Goal: Navigation & Orientation: Find specific page/section

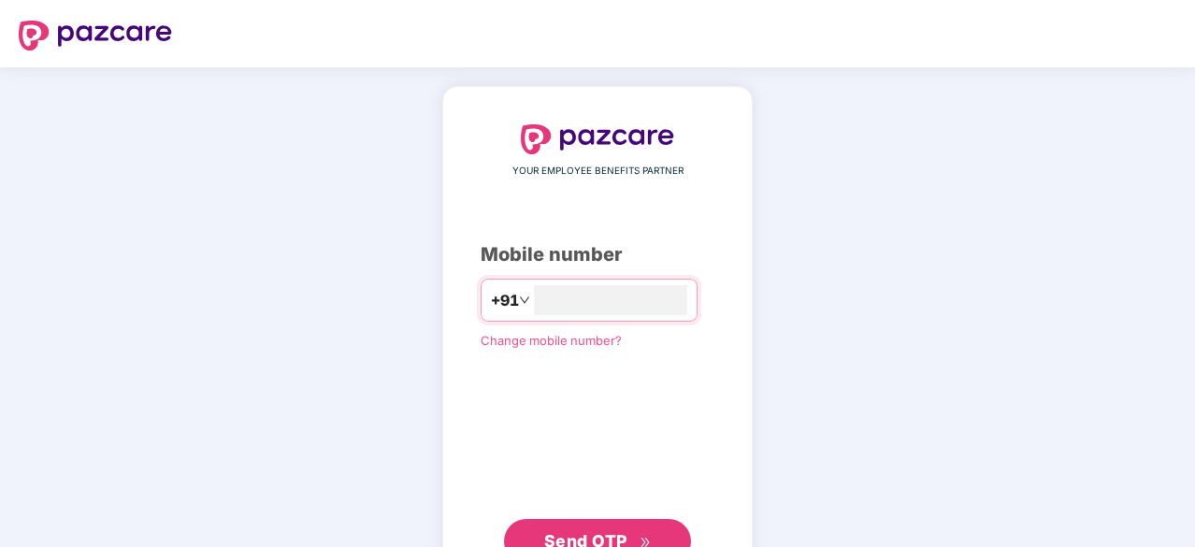
type input "**********"
click at [608, 521] on button "Send OTP" at bounding box center [597, 541] width 187 height 45
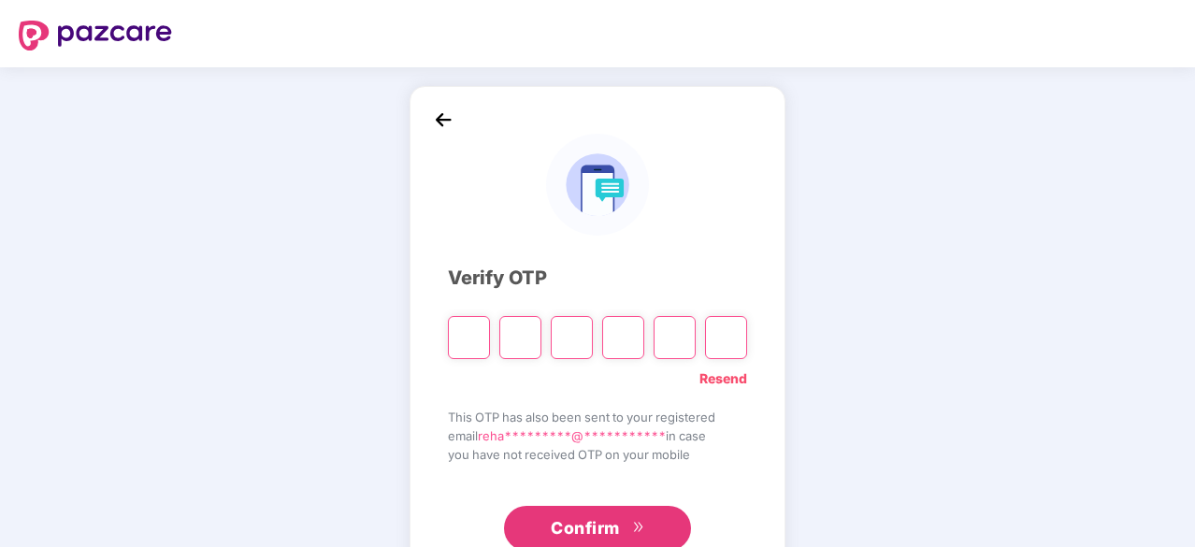
type input "*"
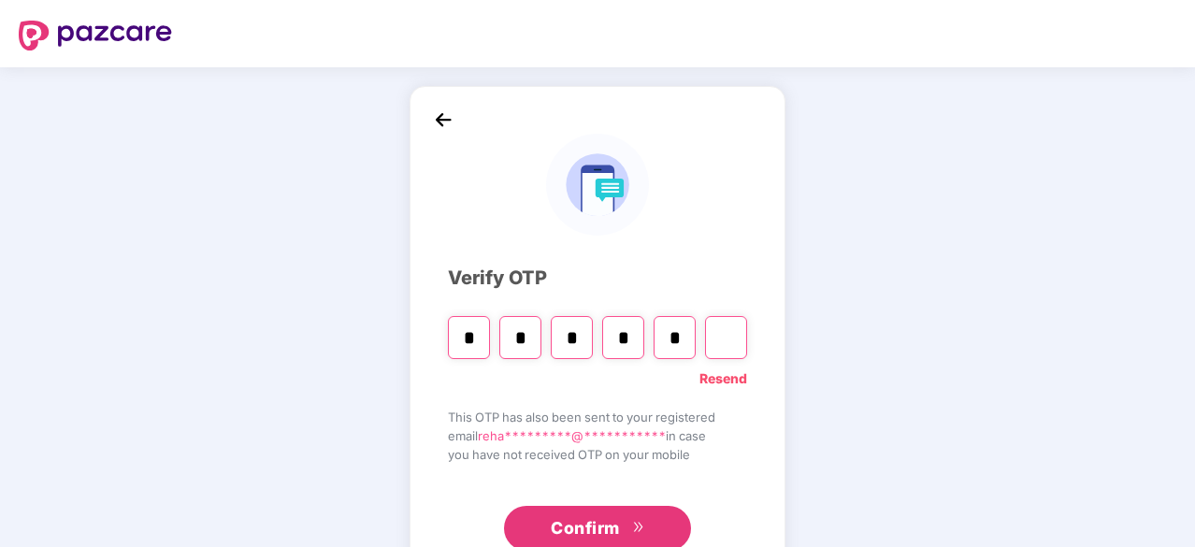
type input "*"
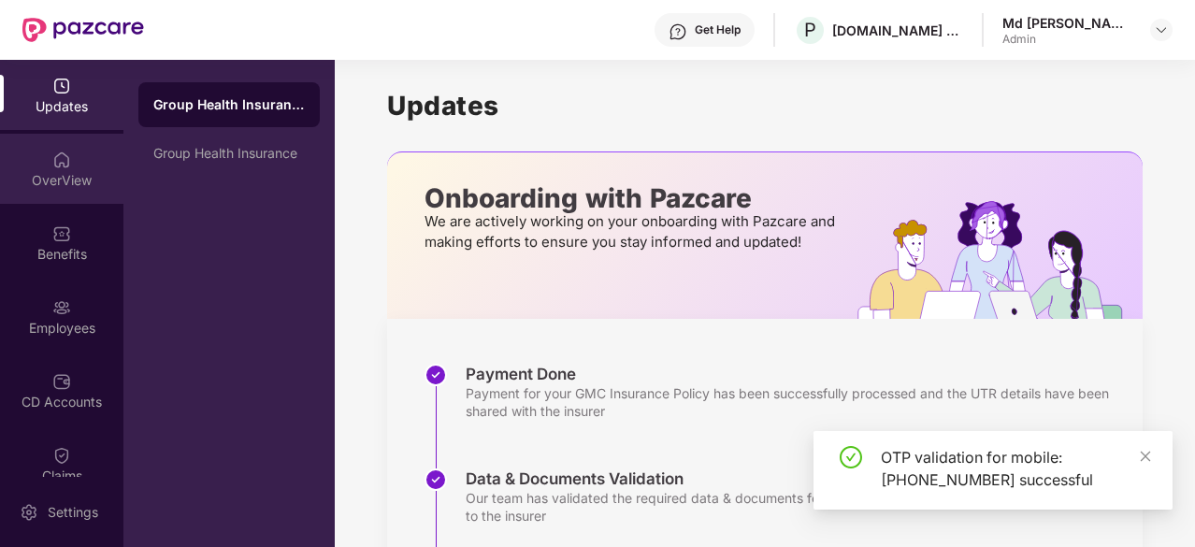
click at [60, 165] on img at bounding box center [61, 160] width 19 height 19
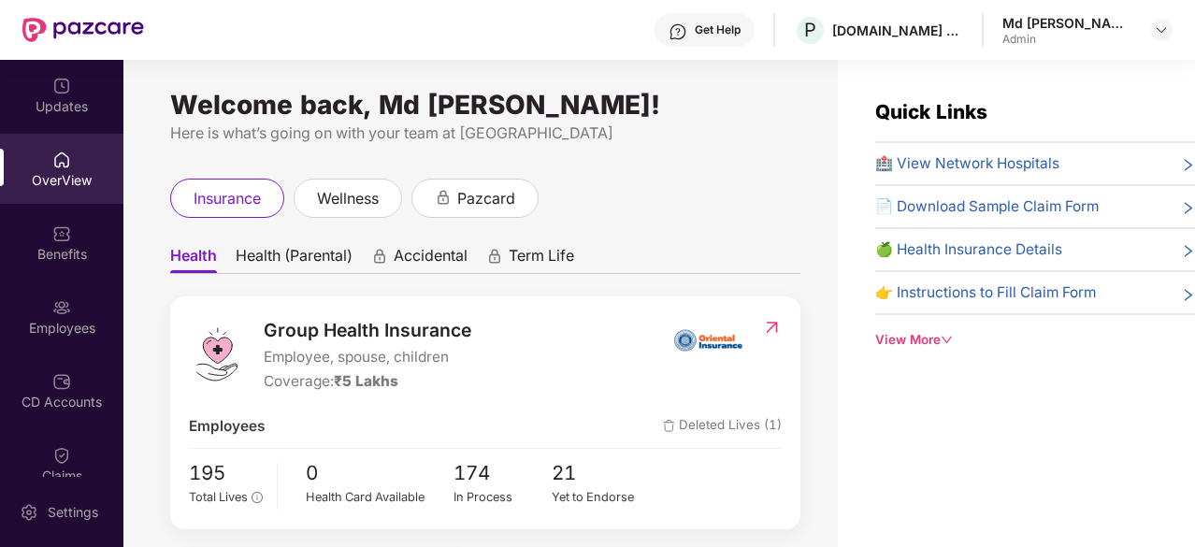
click at [267, 256] on span "Health (Parental)" at bounding box center [294, 259] width 117 height 27
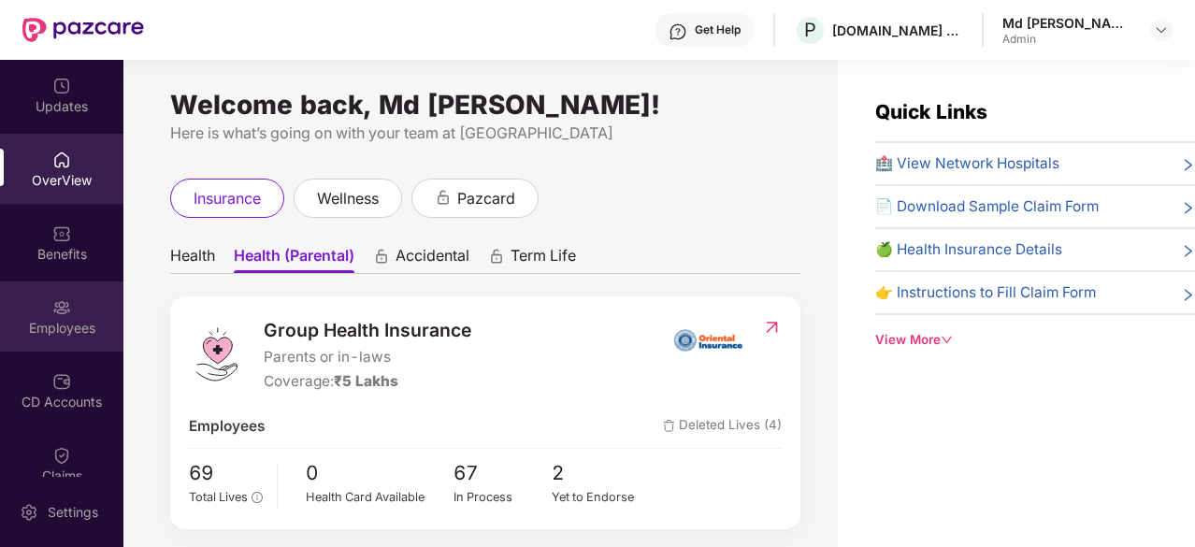
click at [77, 335] on div "Employees" at bounding box center [61, 328] width 123 height 19
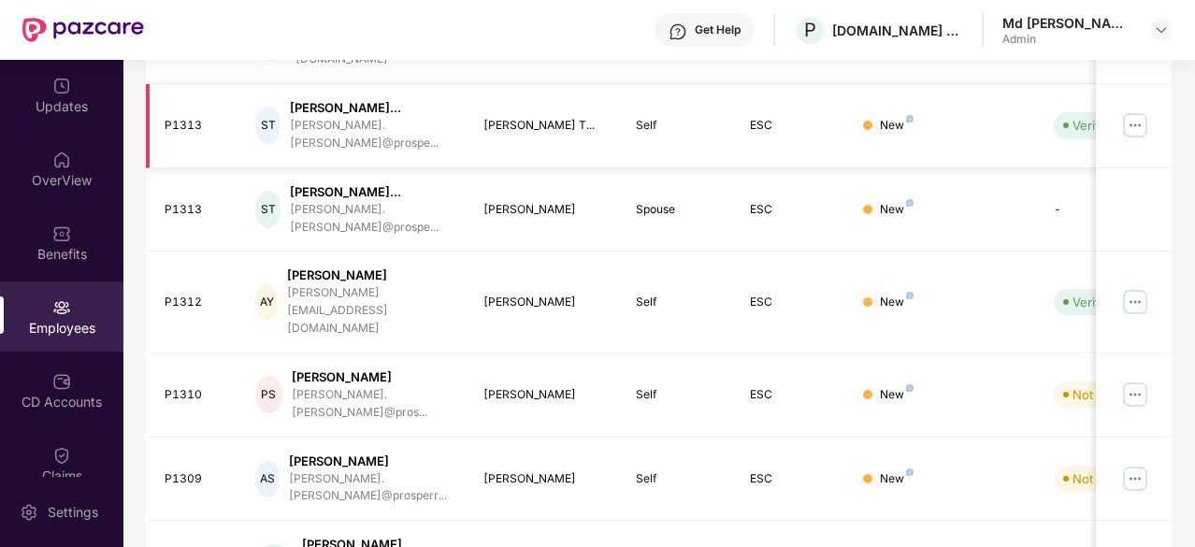
scroll to position [614, 0]
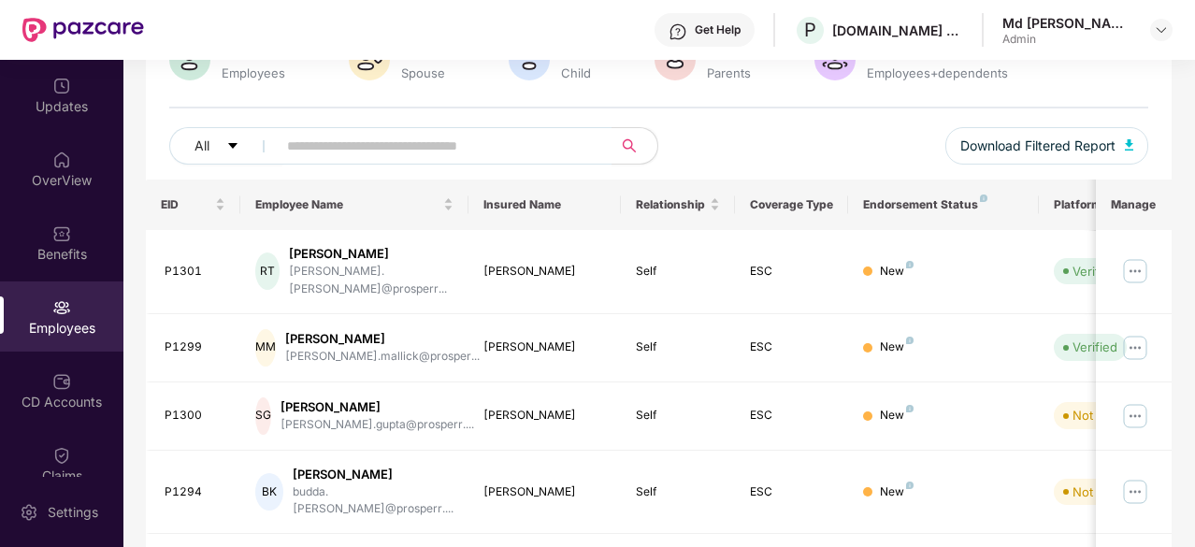
scroll to position [598, 0]
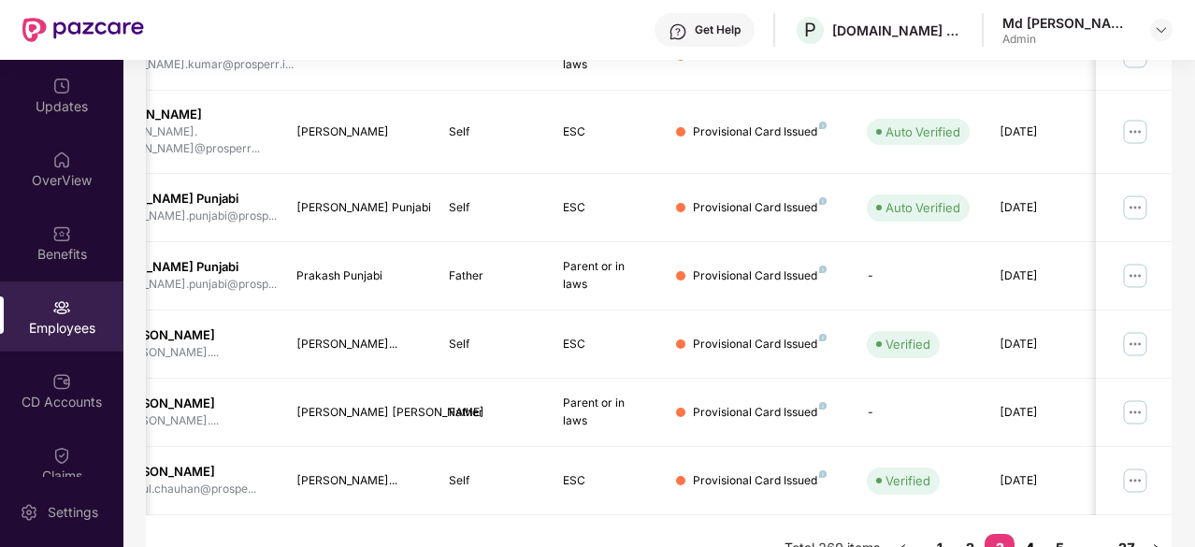
click at [1031, 534] on link "4" at bounding box center [1030, 548] width 30 height 28
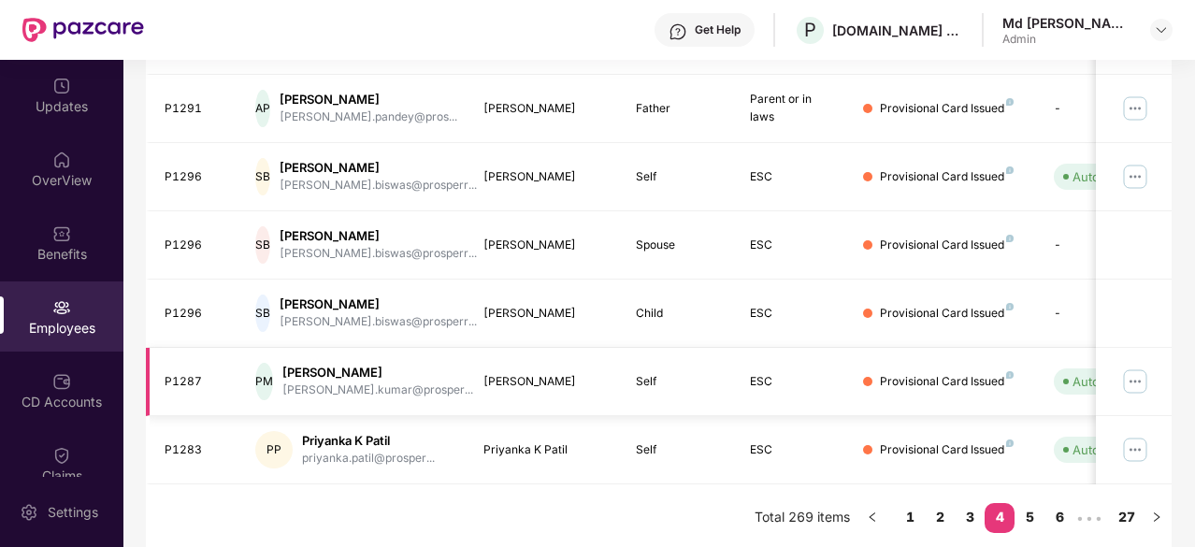
scroll to position [0, 0]
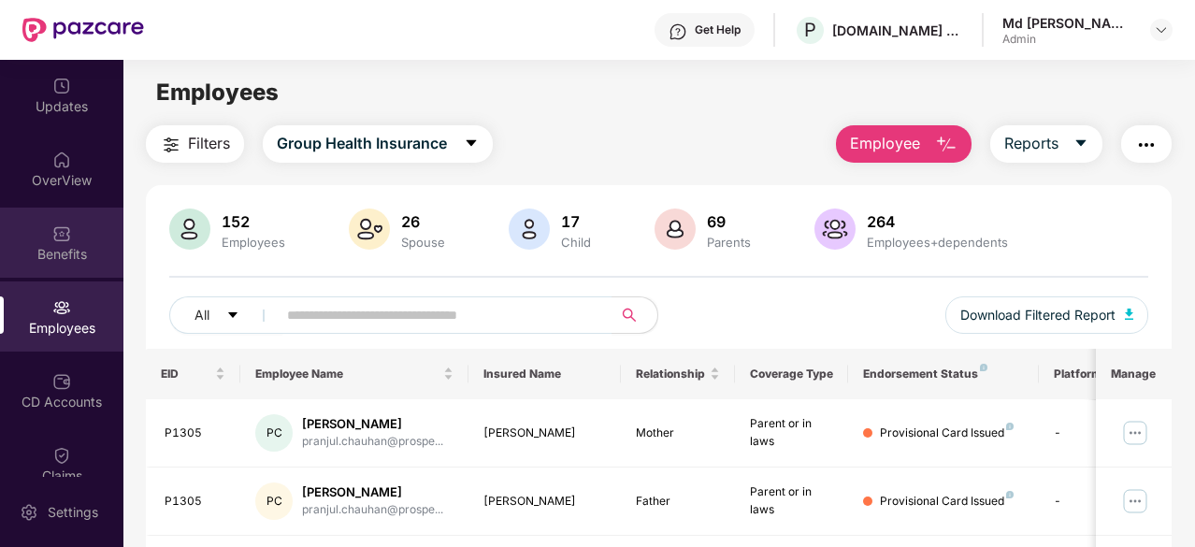
click at [66, 252] on div "Benefits" at bounding box center [61, 254] width 123 height 19
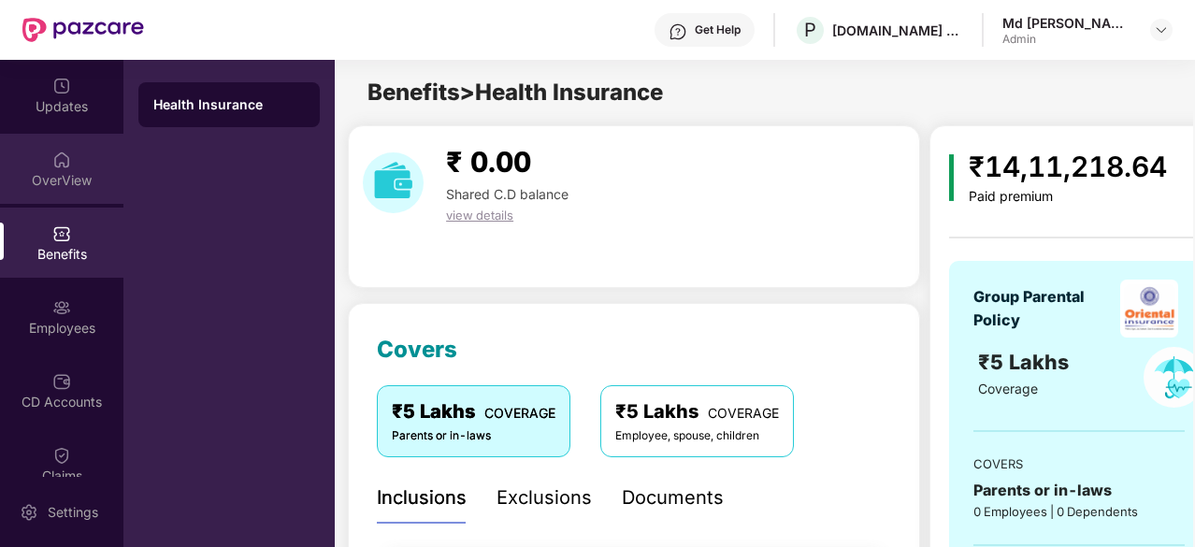
click at [62, 169] on div "OverView" at bounding box center [61, 169] width 123 height 70
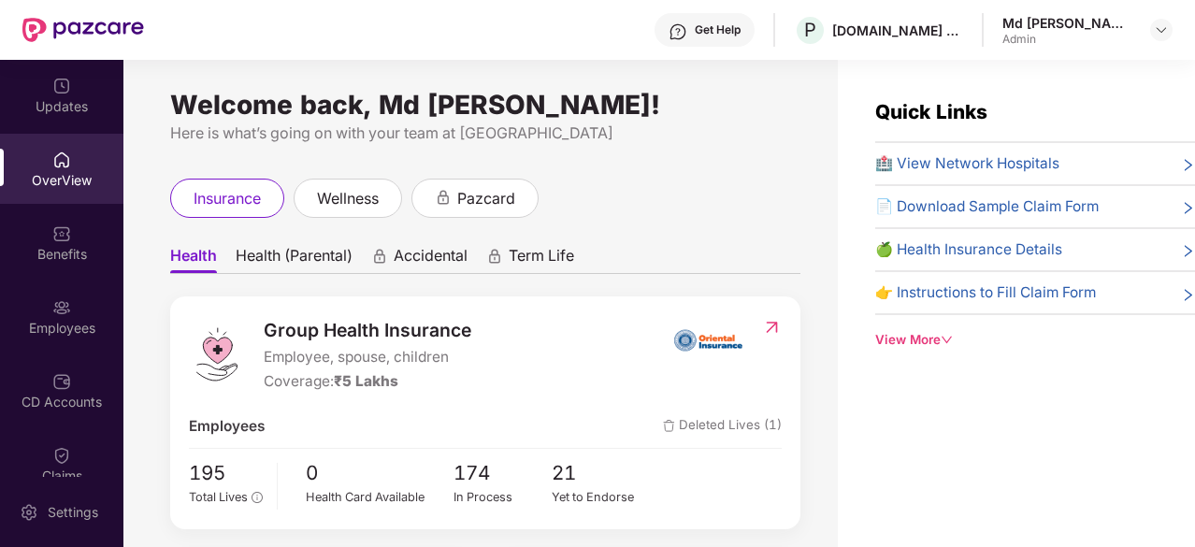
click at [284, 262] on span "Health (Parental)" at bounding box center [294, 259] width 117 height 27
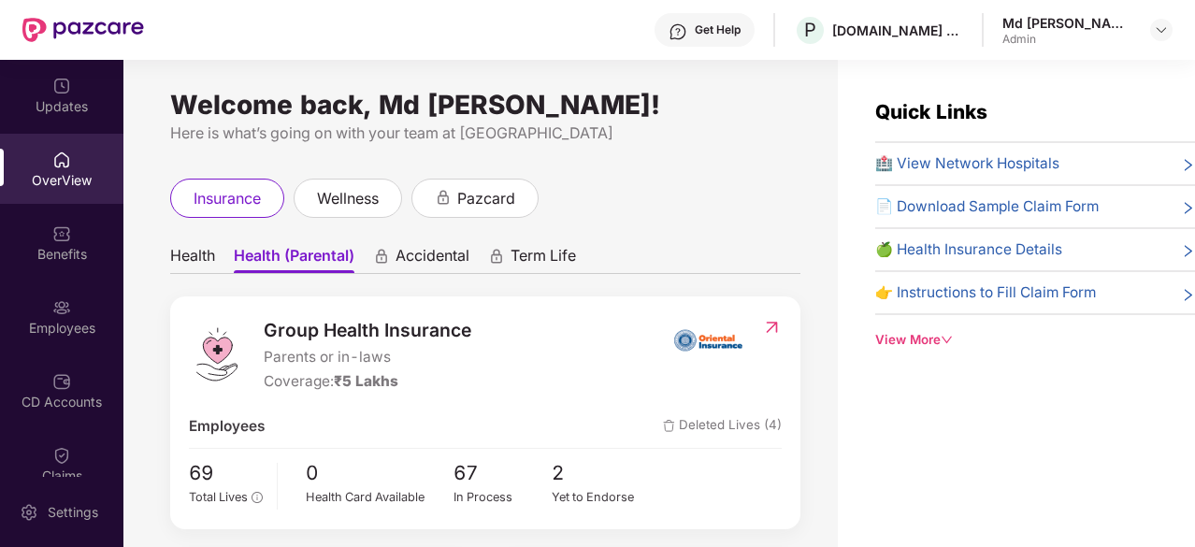
click at [426, 257] on span "Accidental" at bounding box center [433, 259] width 74 height 27
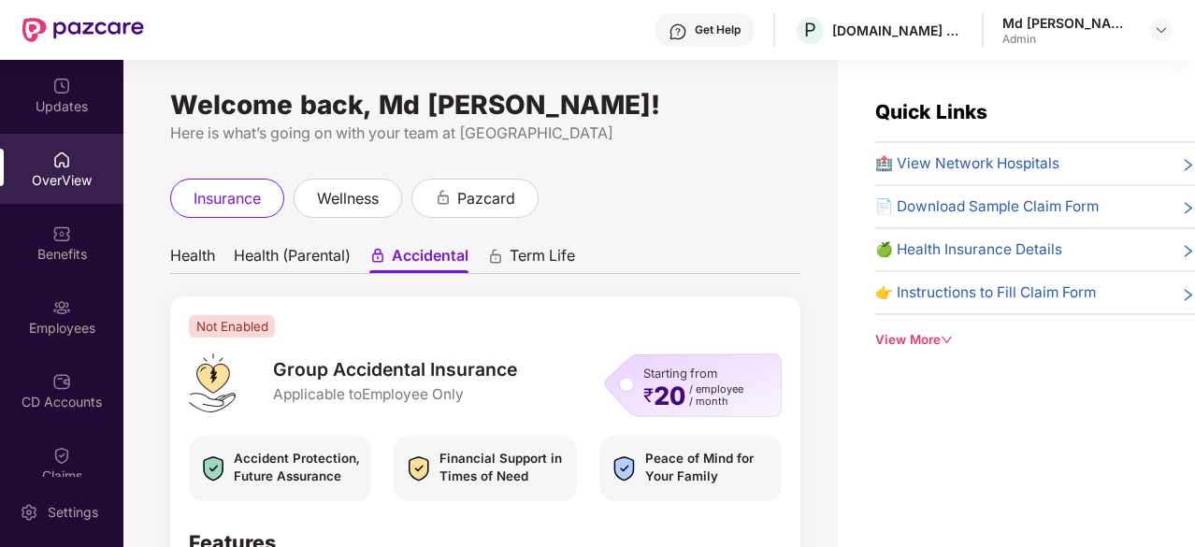
click at [279, 242] on ul "Health Health (Parental) Accidental Term Life" at bounding box center [485, 255] width 630 height 37
click at [279, 265] on span "Health (Parental)" at bounding box center [292, 259] width 117 height 27
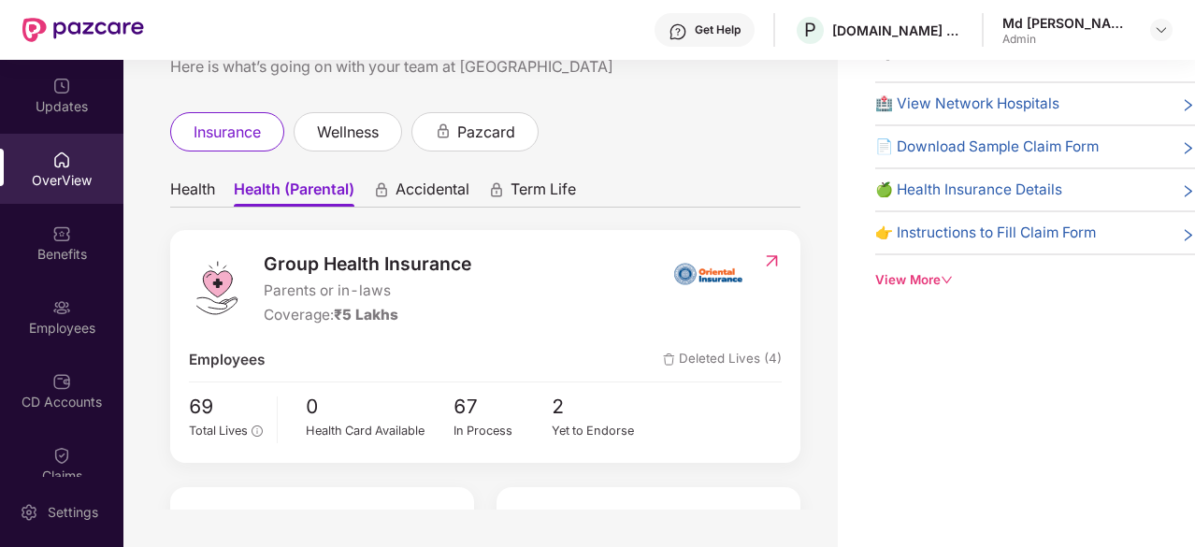
scroll to position [6, 0]
click at [195, 185] on span "Health" at bounding box center [192, 194] width 45 height 27
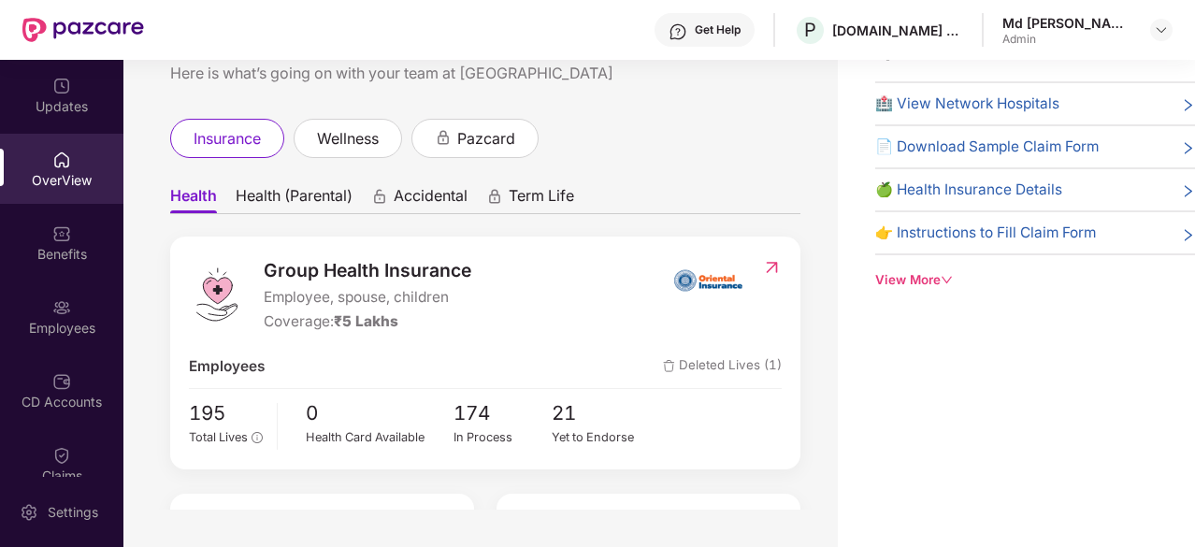
click at [290, 206] on span "Health (Parental)" at bounding box center [294, 199] width 117 height 27
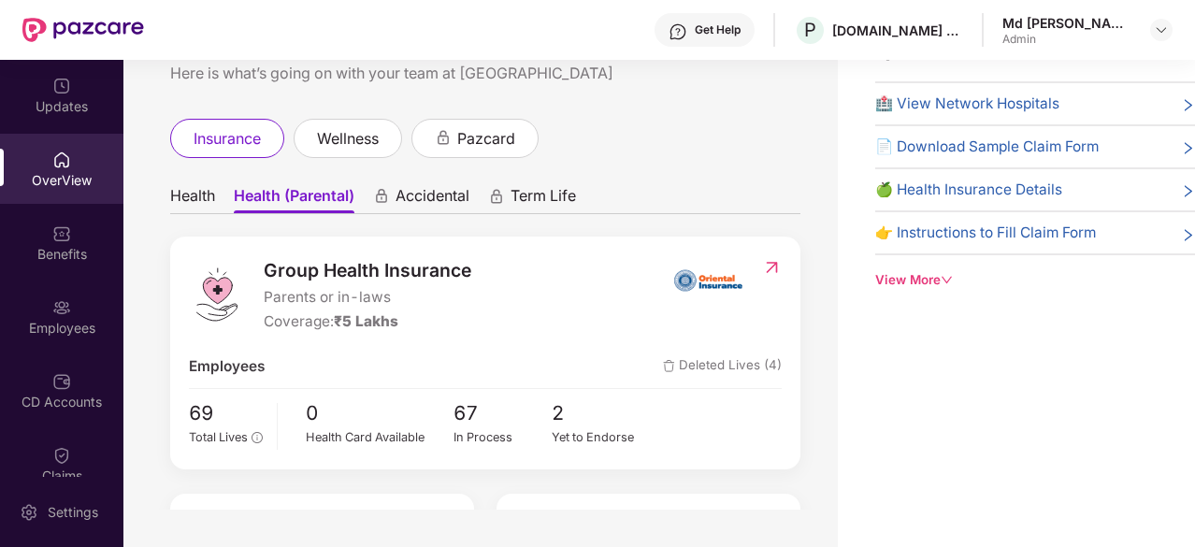
click at [390, 197] on icon "animation" at bounding box center [381, 196] width 17 height 17
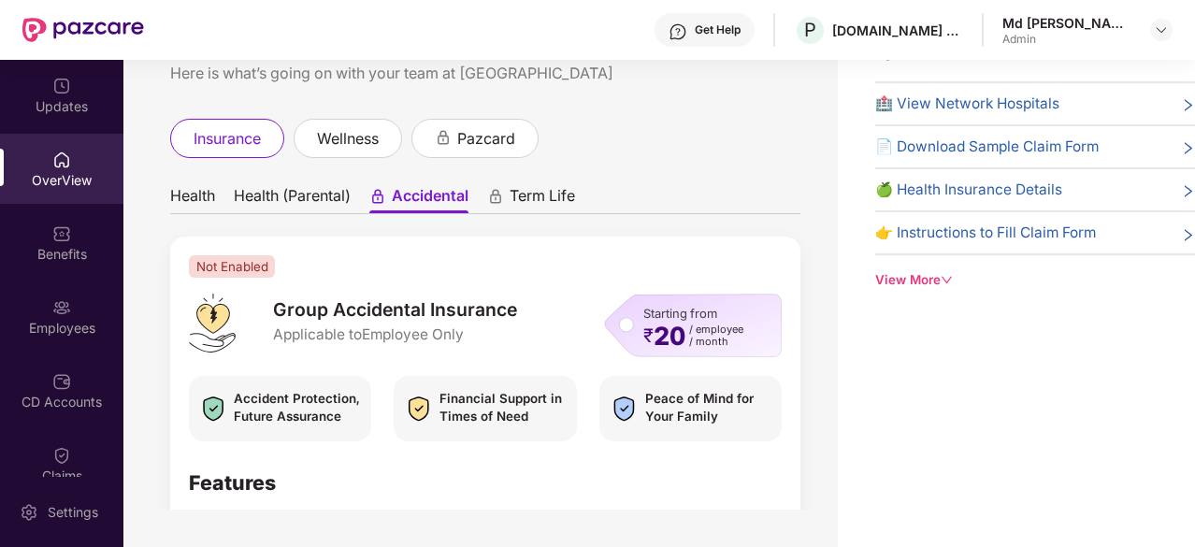
click at [527, 192] on span "Term Life" at bounding box center [542, 199] width 65 height 27
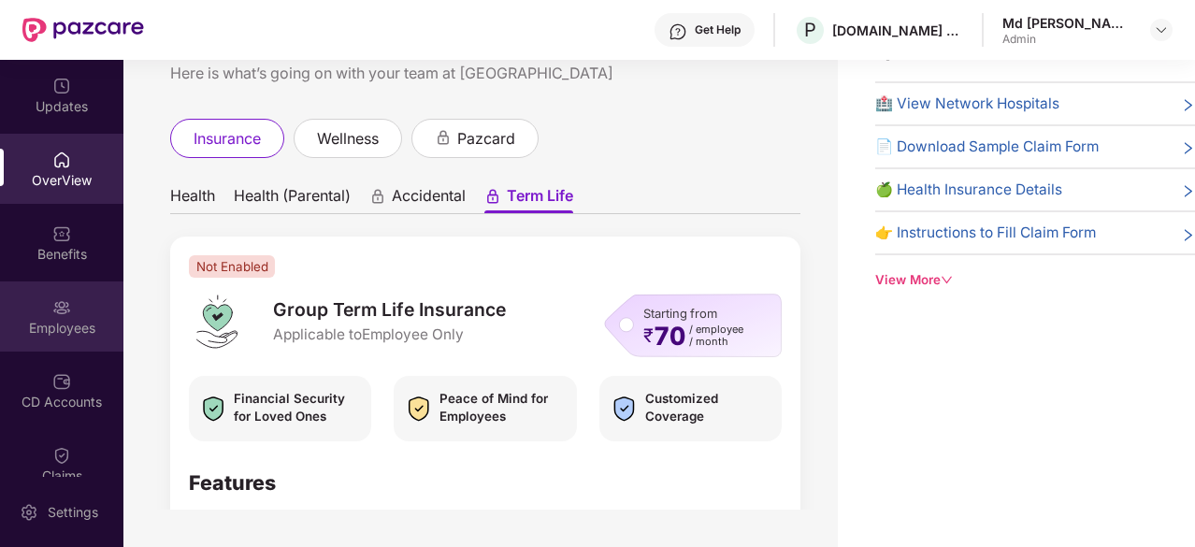
click at [60, 310] on img at bounding box center [61, 307] width 19 height 19
